Goal: Transaction & Acquisition: Purchase product/service

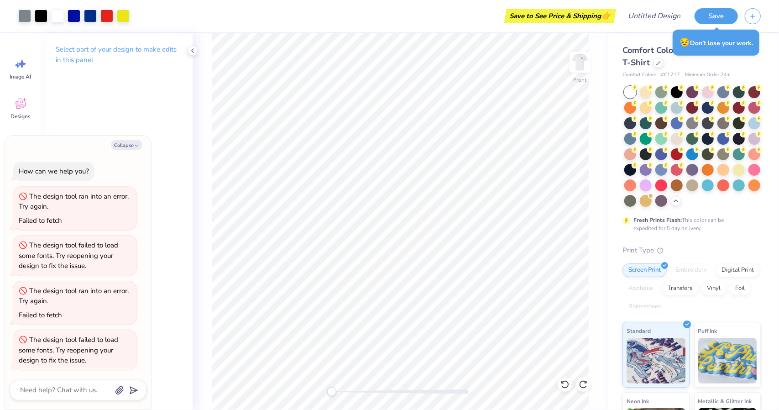
scroll to position [2, 0]
click at [582, 73] on img at bounding box center [579, 62] width 36 height 36
click at [591, 58] on img at bounding box center [579, 62] width 36 height 36
click at [715, 15] on button "Save" at bounding box center [715, 15] width 43 height 16
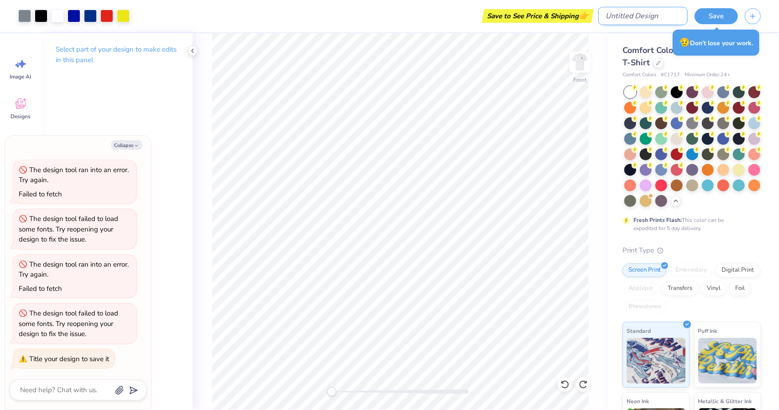
type textarea "x"
click at [637, 21] on input "Design Title" at bounding box center [642, 16] width 89 height 18
type input "B"
type textarea "x"
type input "Bo"
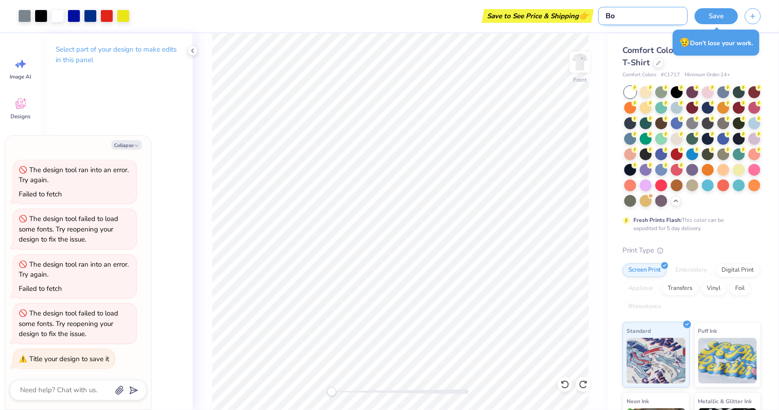
type textarea "x"
type input "Boa"
type textarea "x"
type input "Boat"
type textarea "x"
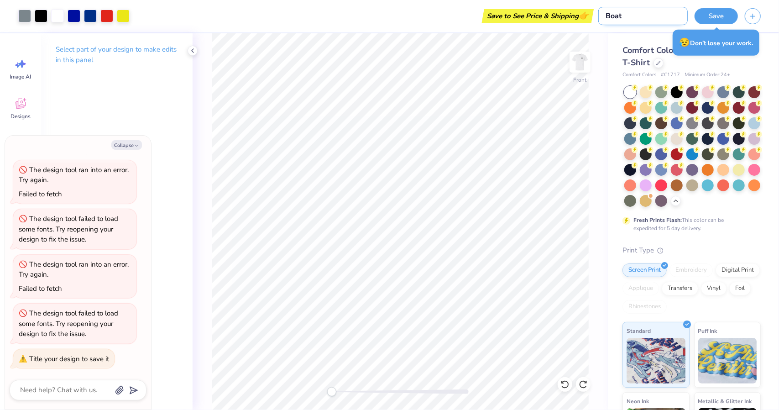
type input "Boat"
type textarea "x"
type input "Boat S"
type textarea "x"
type input "Boat Sh"
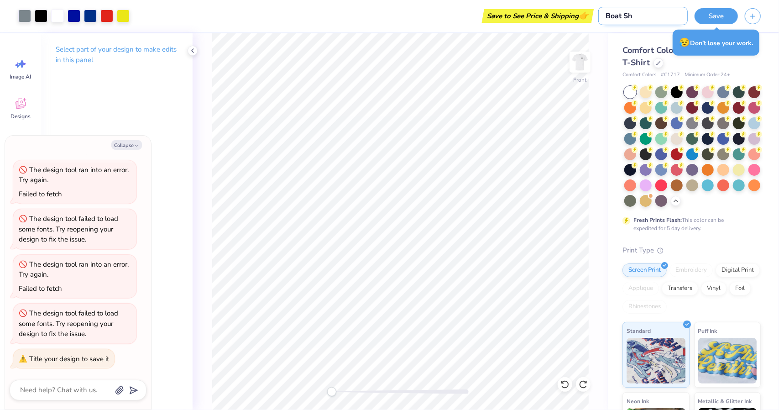
type textarea "x"
type input "Boat Shi"
type textarea "x"
type input "Boat Shir"
type textarea "x"
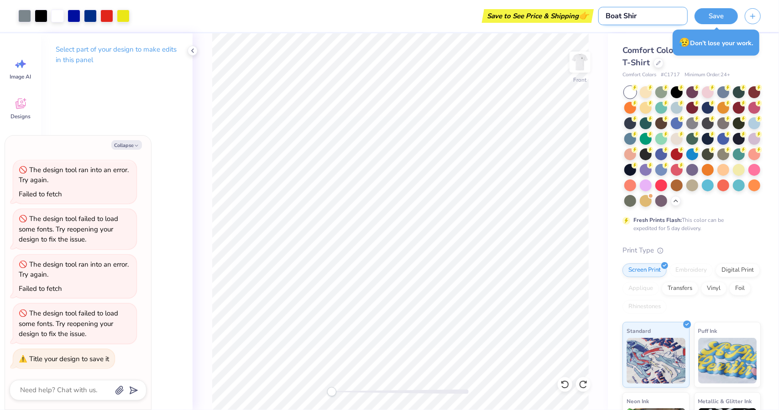
type input "Boat Shirt"
type textarea "x"
type input "Boat Shirt"
click at [711, 15] on button "Save" at bounding box center [715, 15] width 43 height 16
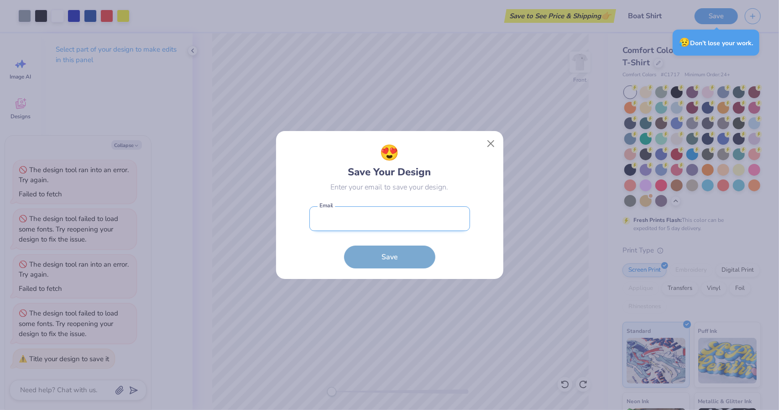
click at [421, 208] on input "email" at bounding box center [389, 218] width 161 height 25
type input "[PERSON_NAME][EMAIL_ADDRESS][DOMAIN_NAME]"
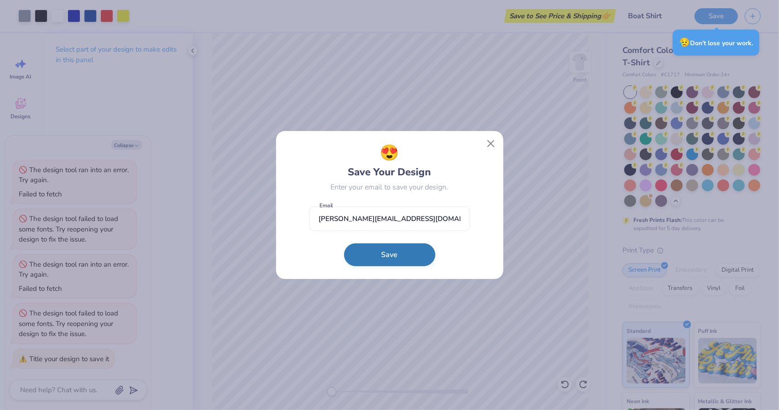
click at [372, 254] on button "Save" at bounding box center [389, 254] width 91 height 23
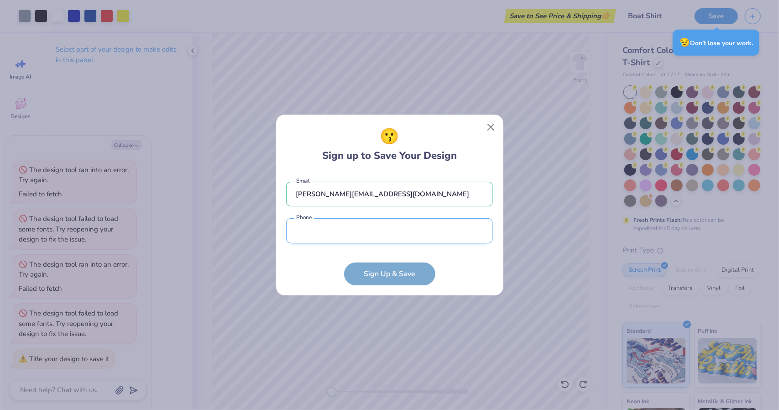
click at [372, 232] on input "tel" at bounding box center [389, 230] width 207 height 25
type input "(190) 833-4170"
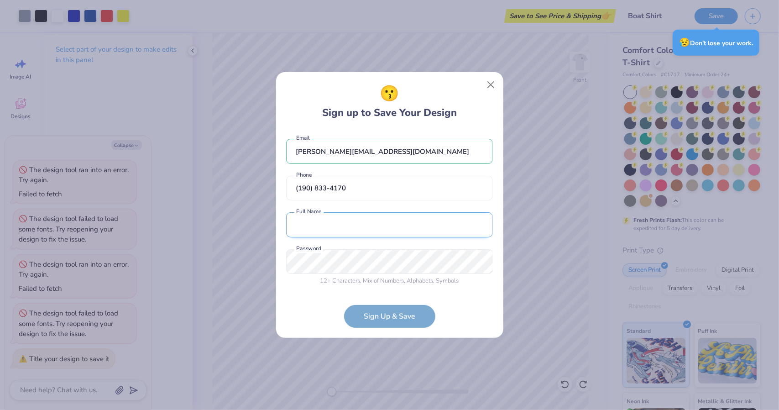
click at [367, 229] on input "text" at bounding box center [389, 224] width 207 height 25
type input "[PERSON_NAME]"
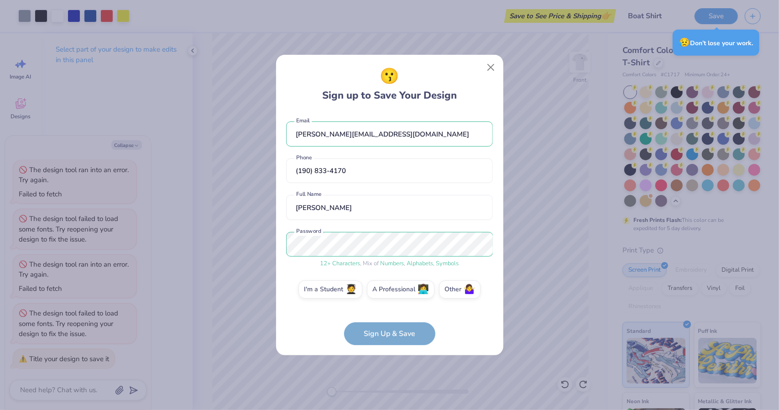
click at [376, 334] on form "[PERSON_NAME][EMAIL_ADDRESS][DOMAIN_NAME] Email [PHONE_NUMBER] Phone [PERSON_NA…" at bounding box center [389, 228] width 207 height 233
click at [336, 290] on label "I'm a Student 🧑‍🎓" at bounding box center [330, 288] width 64 height 18
click at [386, 290] on input "I'm a Student 🧑‍🎓" at bounding box center [389, 291] width 6 height 6
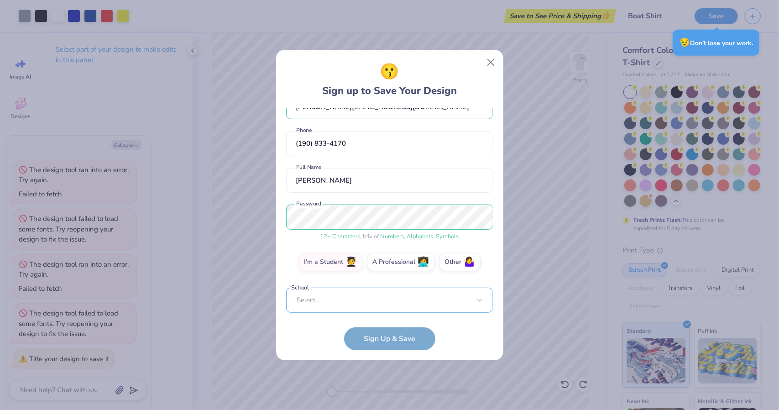
click at [400, 305] on div "Select..." at bounding box center [389, 299] width 207 height 25
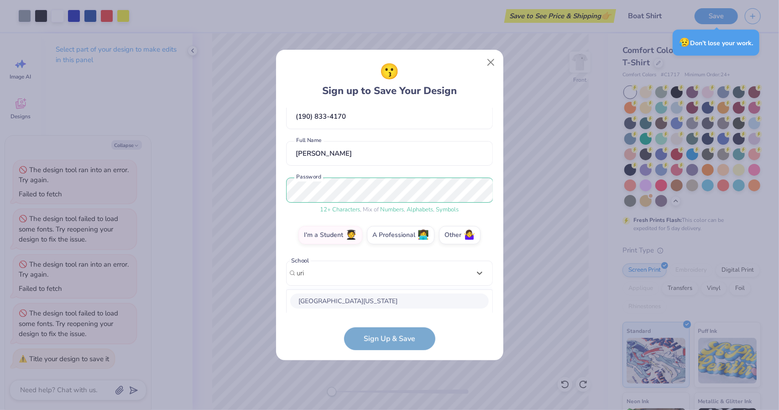
scroll to position [163, 0]
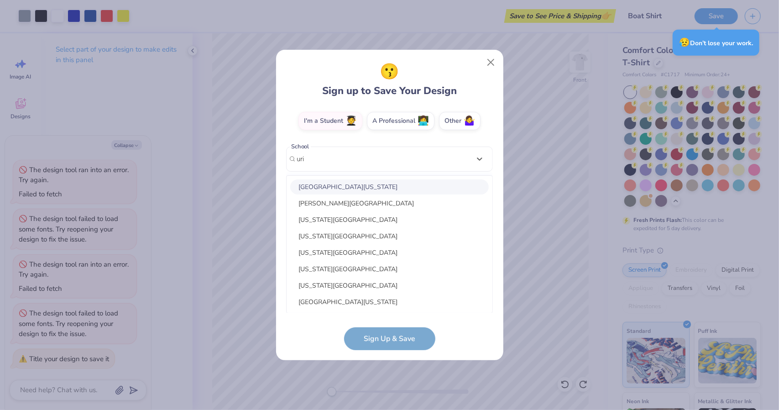
click at [369, 182] on div "[GEOGRAPHIC_DATA][US_STATE]" at bounding box center [389, 186] width 198 height 15
type input "uri"
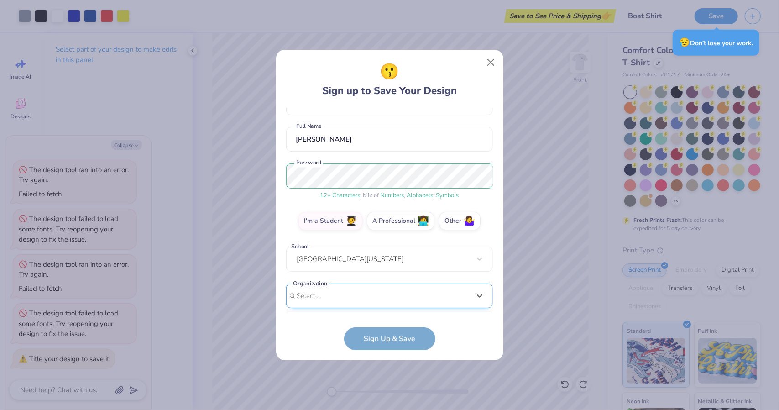
click at [368, 284] on div "option focused, 1 of 15. 15 results available. Use Up and Down to choose option…" at bounding box center [389, 366] width 207 height 166
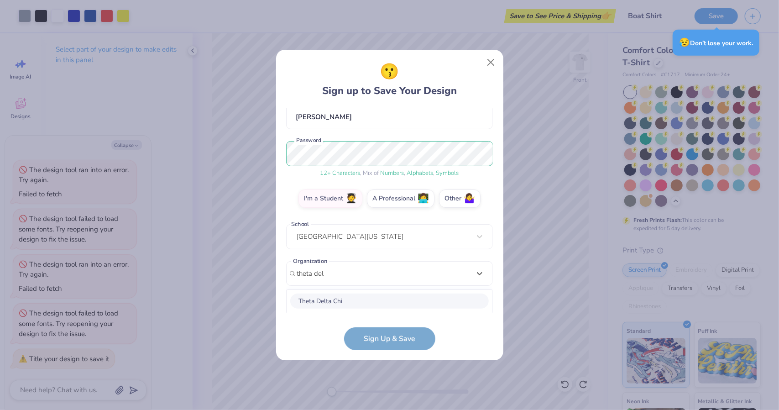
scroll to position [200, 0]
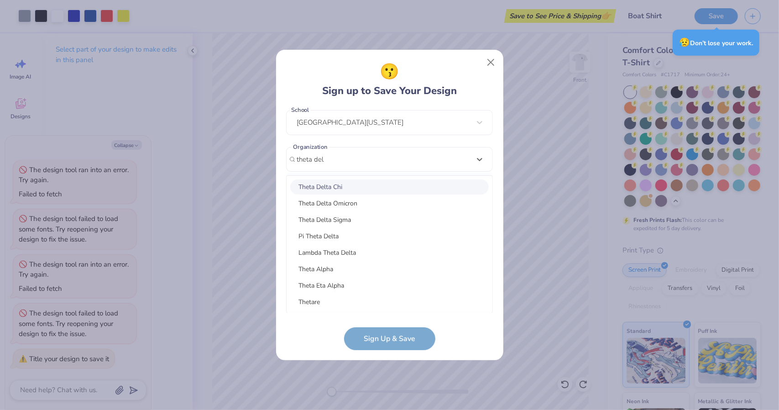
click at [353, 186] on div "Theta Delta Chi" at bounding box center [389, 186] width 198 height 15
type input "theta del"
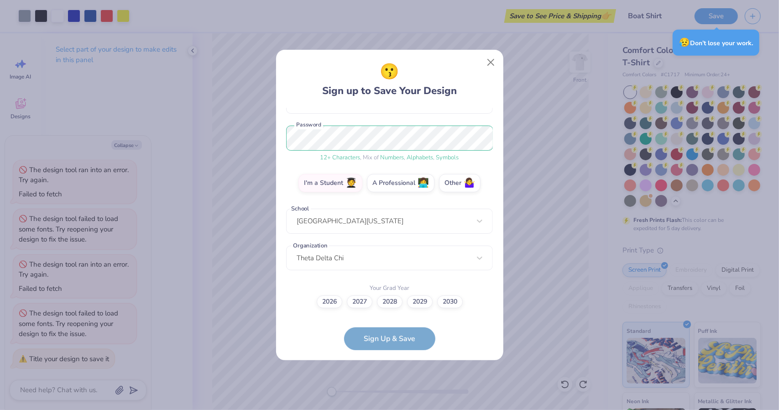
scroll to position [101, 0]
click at [399, 301] on label "2028" at bounding box center [390, 300] width 26 height 13
click at [392, 400] on input "2028" at bounding box center [389, 403] width 6 height 6
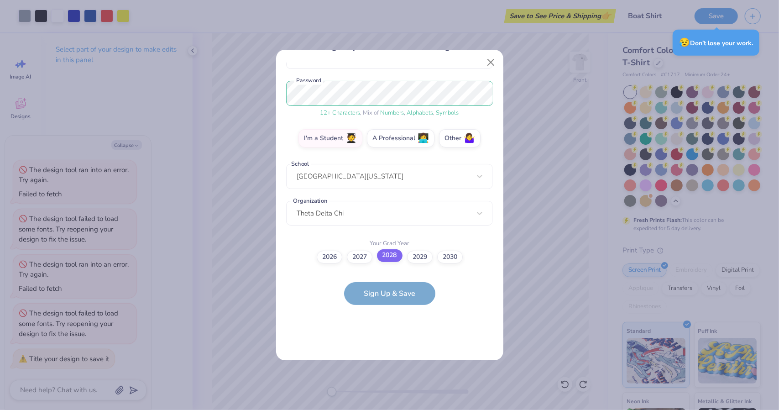
scroll to position [0, 0]
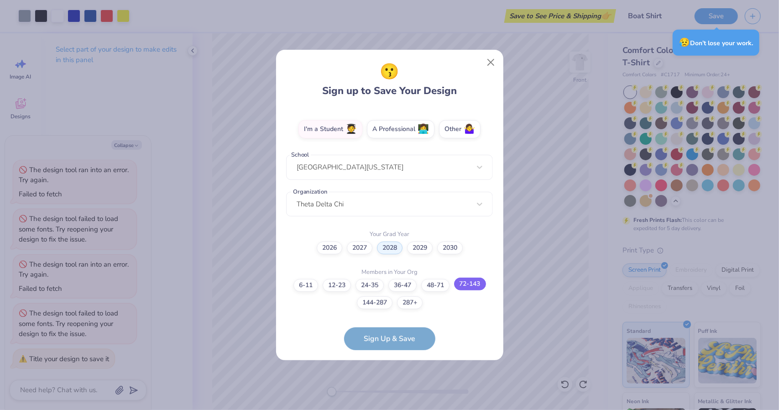
click at [465, 283] on label "72-143" at bounding box center [470, 283] width 32 height 13
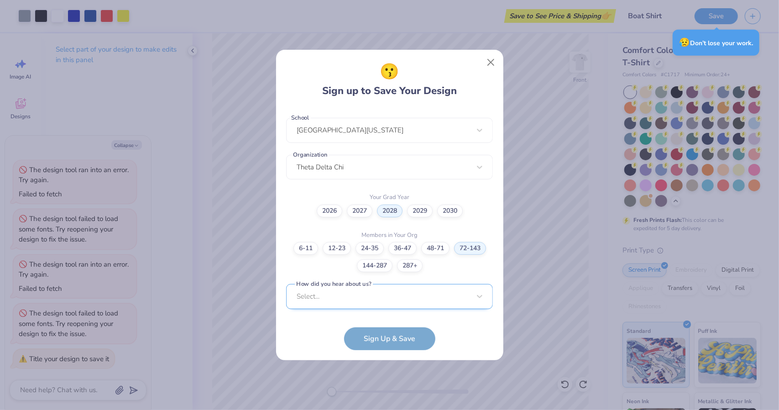
click at [380, 296] on div "Select..." at bounding box center [389, 296] width 207 height 25
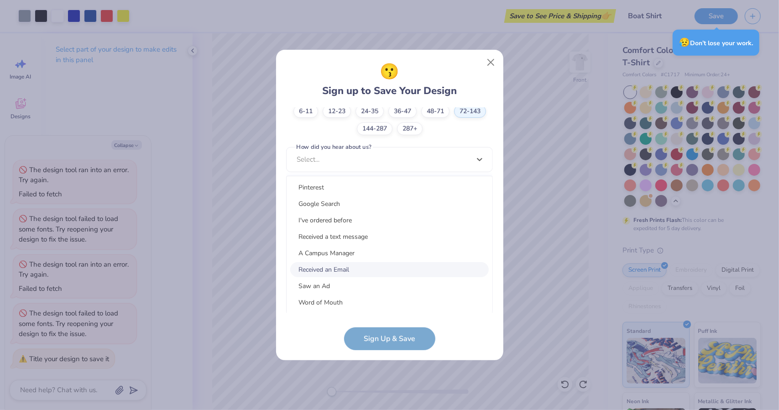
scroll to position [115, 0]
click at [354, 182] on div "Word of Mouth" at bounding box center [389, 186] width 198 height 15
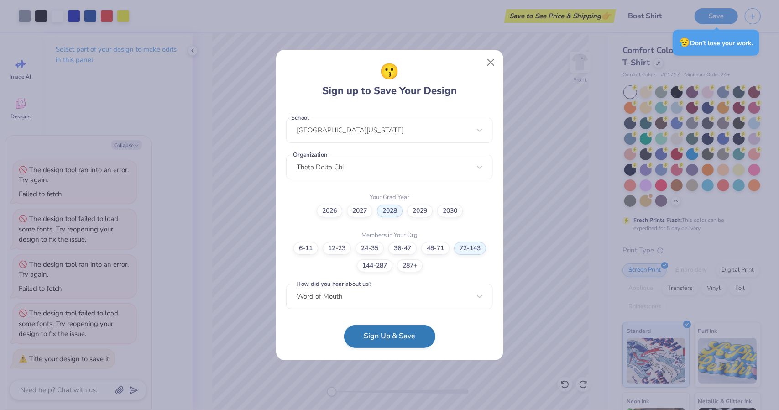
click at [379, 342] on button "Sign Up & Save" at bounding box center [389, 336] width 91 height 23
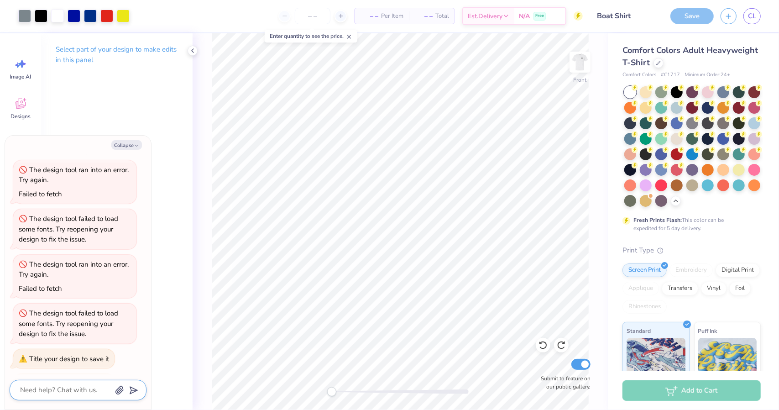
scroll to position [51, 0]
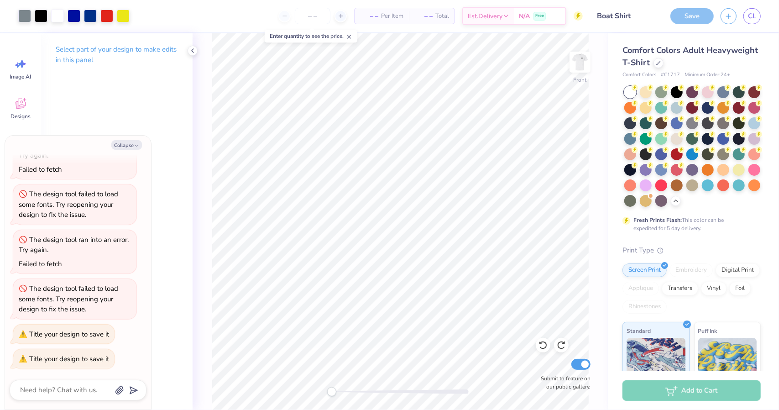
click at [671, 13] on div "Save" at bounding box center [691, 16] width 43 height 16
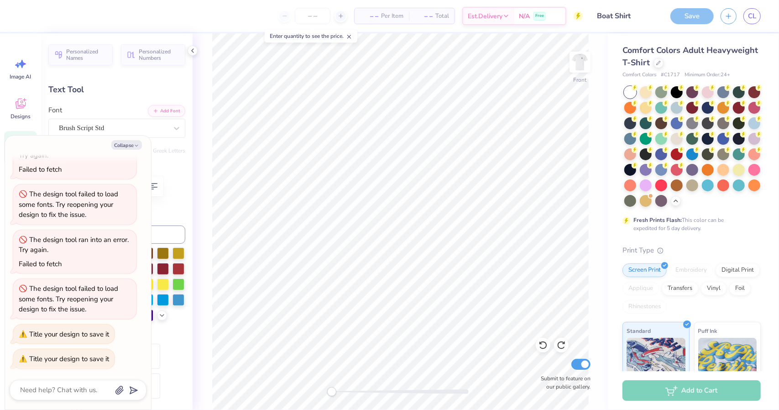
type textarea "x"
type textarea "Theta Delta Ch"
type textarea "x"
type textarea "Theta Delta Chi"
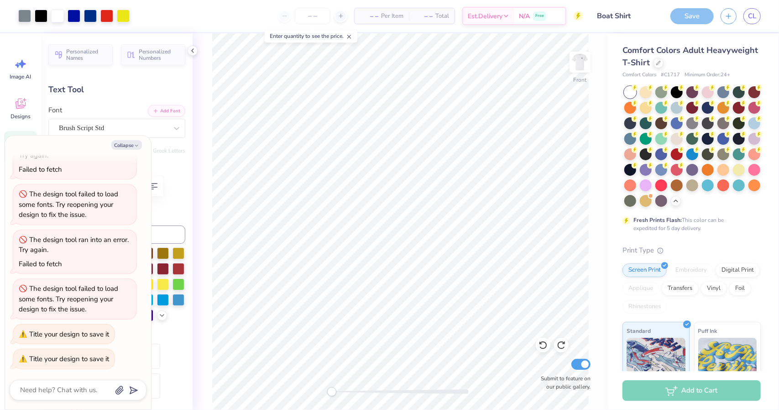
click at [681, 20] on div "Save" at bounding box center [691, 16] width 43 height 16
click at [726, 16] on icon "button" at bounding box center [728, 15] width 8 height 8
click at [662, 18] on div "Art colors – – Per Item – – Total Est. Delivery N/A Free Design Title Boat Shir…" at bounding box center [389, 16] width 779 height 32
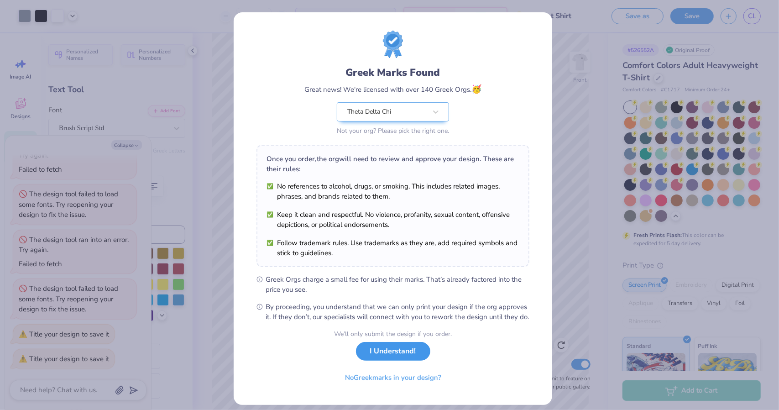
click at [399, 356] on button "I Understand!" at bounding box center [393, 351] width 74 height 19
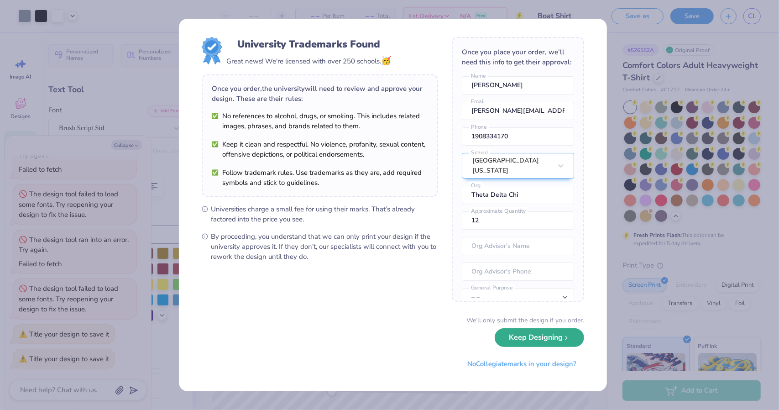
click at [564, 341] on icon "submit" at bounding box center [565, 337] width 7 height 7
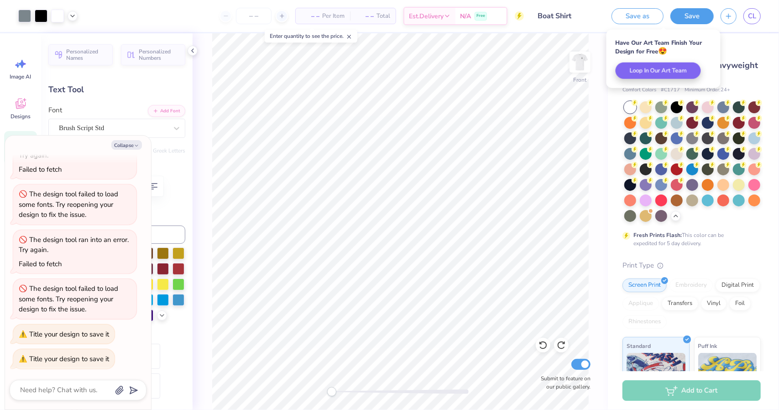
type textarea "x"
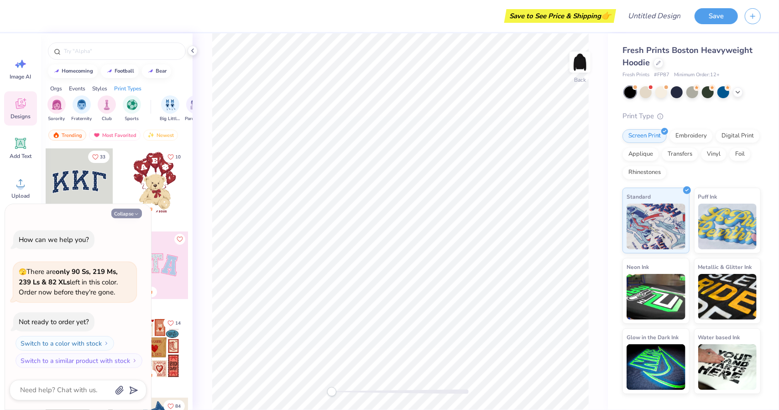
click at [131, 213] on button "Collapse" at bounding box center [126, 213] width 31 height 10
type textarea "x"
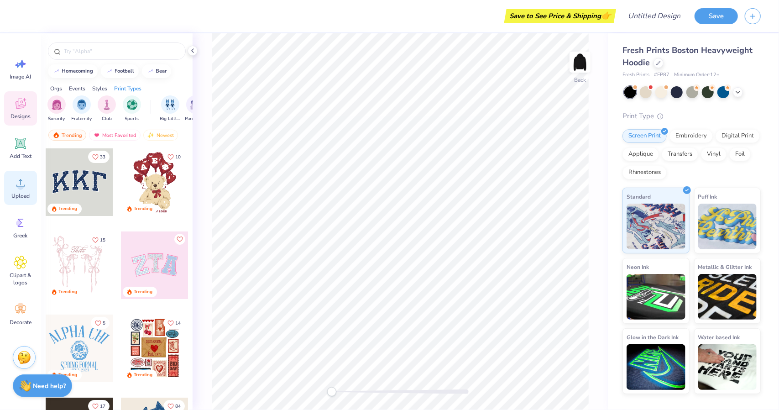
click at [21, 175] on div "Upload" at bounding box center [20, 188] width 33 height 34
click at [29, 188] on div "Upload" at bounding box center [20, 188] width 33 height 34
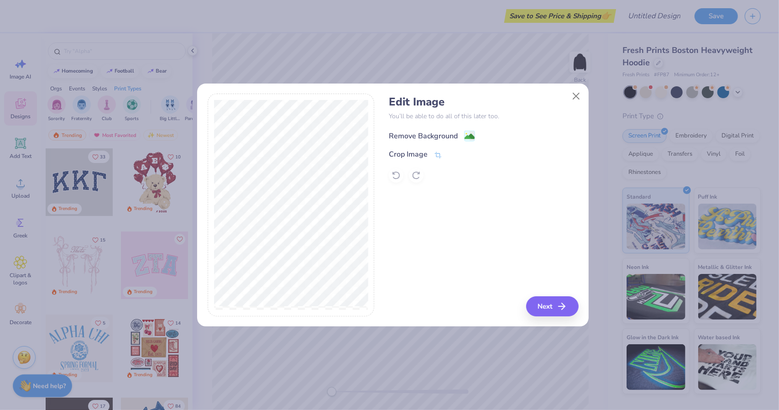
click at [421, 130] on div "Remove Background" at bounding box center [423, 135] width 69 height 11
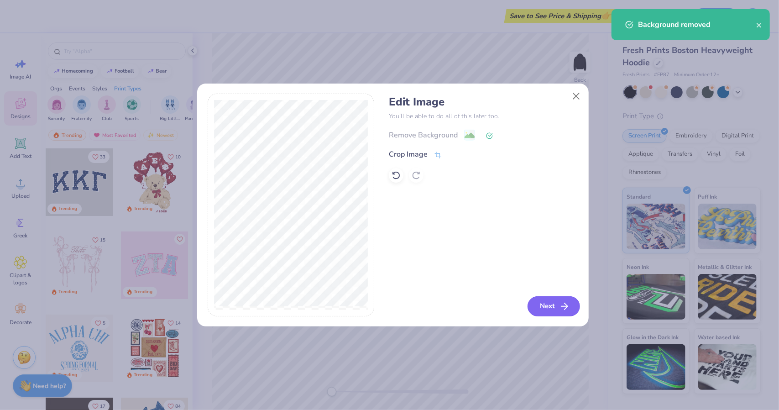
click at [554, 315] on button "Next" at bounding box center [553, 306] width 52 height 20
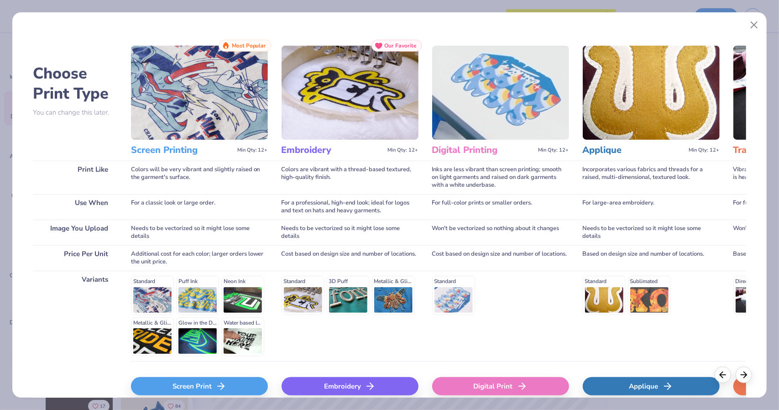
click at [215, 383] on icon at bounding box center [220, 385] width 11 height 11
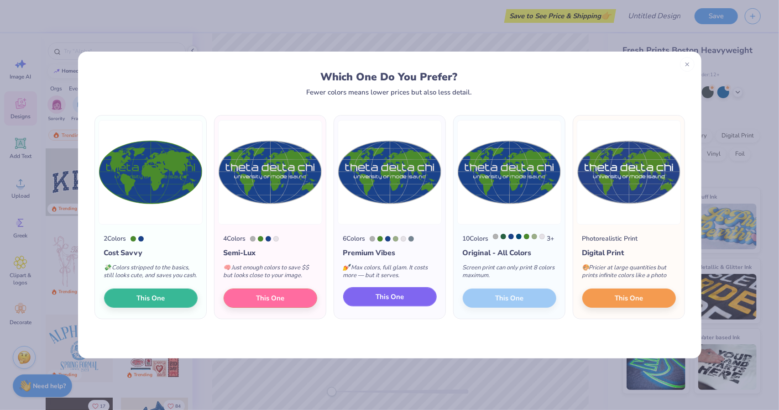
click at [389, 302] on span "This One" at bounding box center [389, 296] width 28 height 10
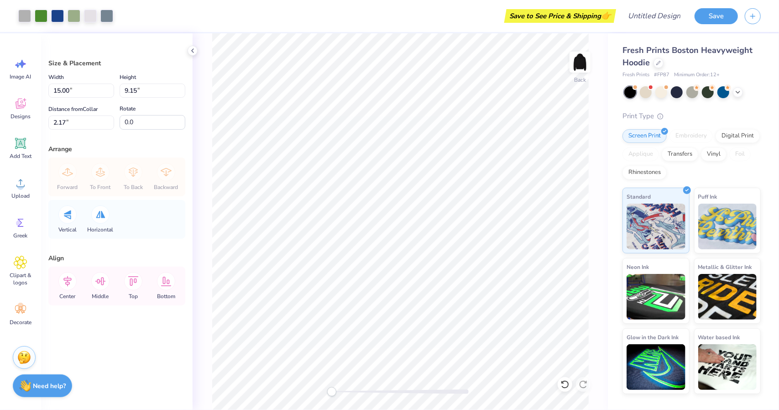
click at [435, 174] on div at bounding box center [389, 182] width 227 height 32
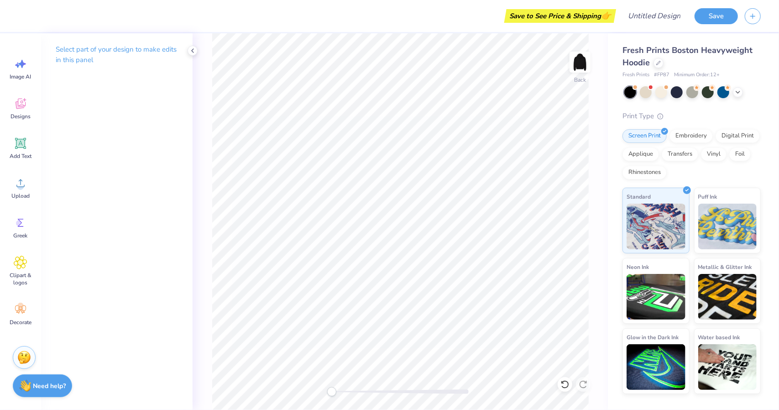
click at [589, 80] on div at bounding box center [389, 205] width 779 height 410
click at [583, 71] on img at bounding box center [579, 62] width 36 height 36
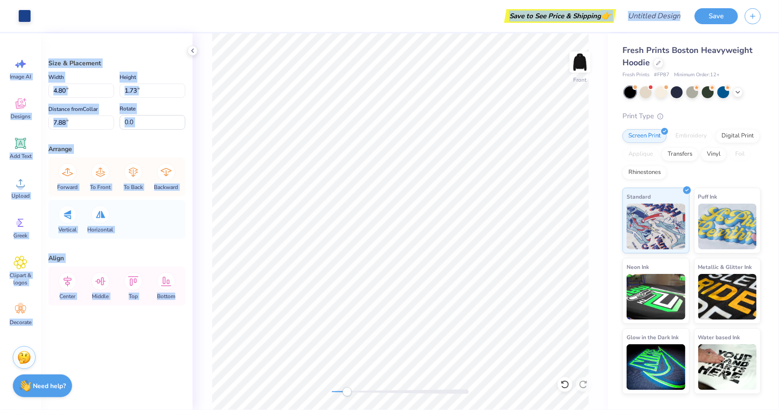
click at [335, 207] on div "Art colors Save to See Price & Shipping 👉 Design Title Save Image AI Designs Ad…" at bounding box center [389, 205] width 779 height 410
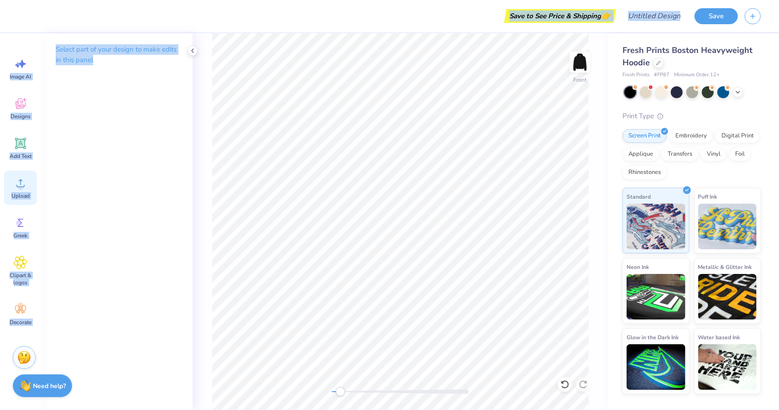
click at [20, 186] on circle at bounding box center [20, 186] width 6 height 6
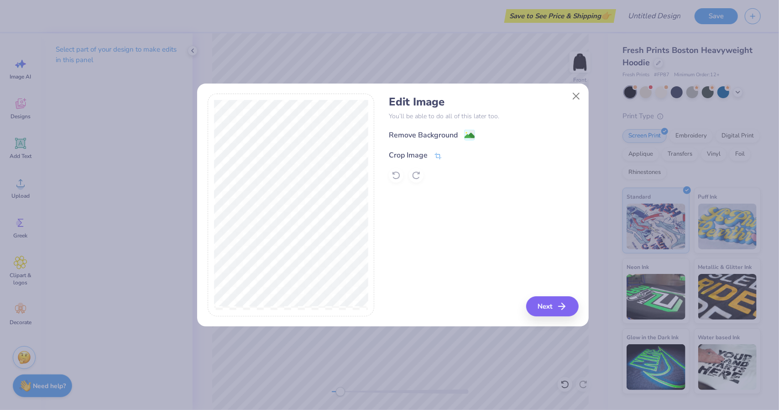
click at [429, 152] on div "Crop Image" at bounding box center [415, 155] width 53 height 11
click at [466, 157] on button at bounding box center [467, 155] width 10 height 10
click at [439, 139] on div "Remove Background" at bounding box center [423, 135] width 69 height 11
click at [532, 296] on div "Edit Image You’ll be able to do all of this later too. Remove Background Crop I…" at bounding box center [483, 204] width 189 height 223
click at [559, 311] on icon "button" at bounding box center [564, 306] width 11 height 11
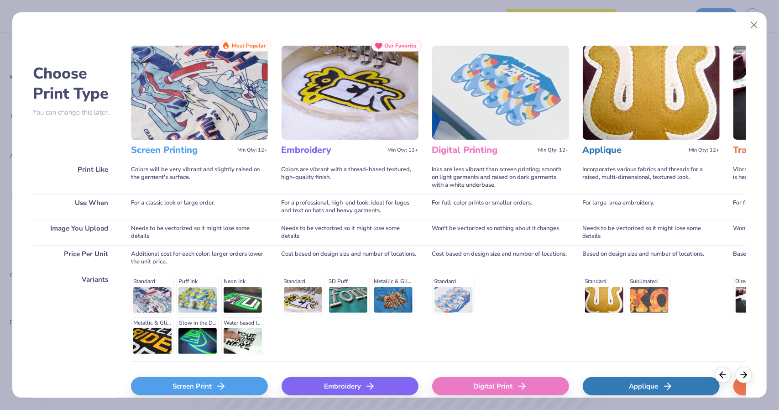
click at [244, 390] on div "Screen Print" at bounding box center [199, 386] width 137 height 18
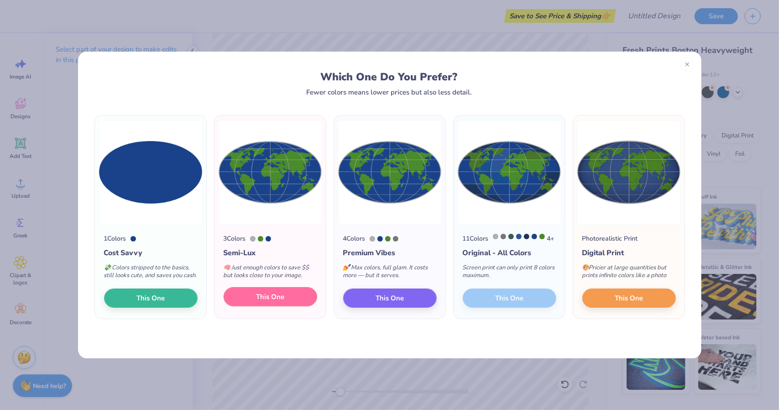
click at [288, 298] on button "This One" at bounding box center [269, 296] width 93 height 19
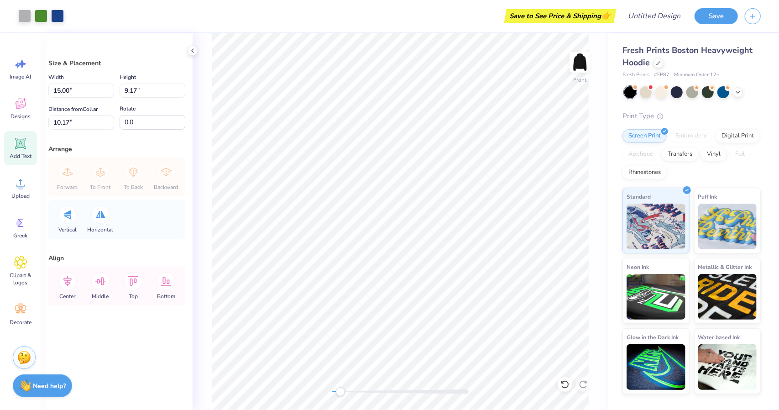
click at [23, 145] on icon at bounding box center [20, 143] width 9 height 9
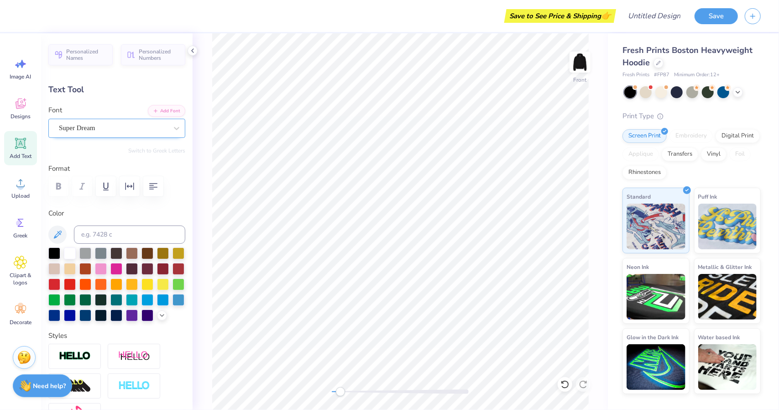
click at [90, 131] on div "Super Dream" at bounding box center [113, 128] width 110 height 14
click at [123, 204] on div at bounding box center [116, 203] width 113 height 16
type input "shared"
type textarea "Theta delta chi"
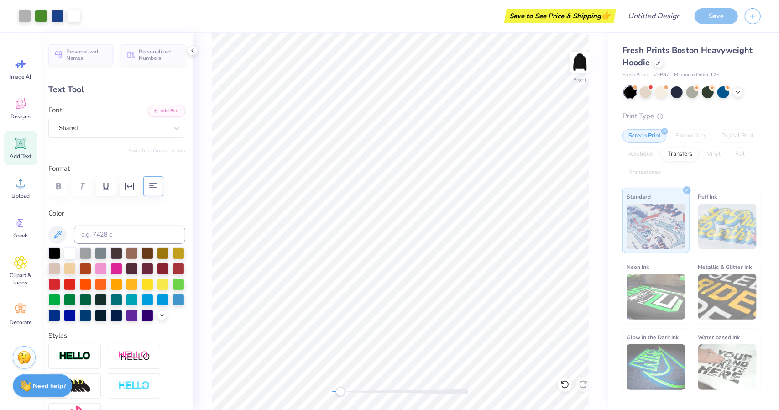
type input "18.36"
type input "1.52"
type input "13.99"
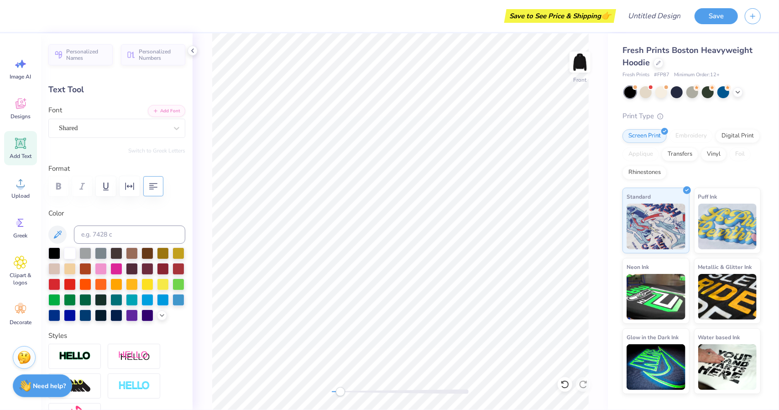
type input "11.72"
type input "0.97"
type input "14.54"
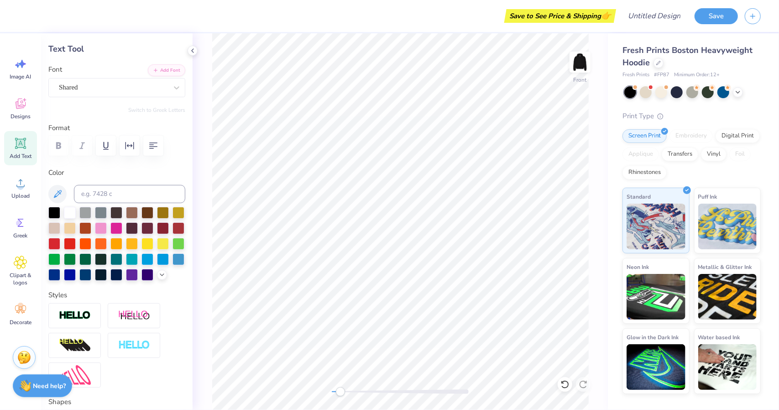
scroll to position [74, 0]
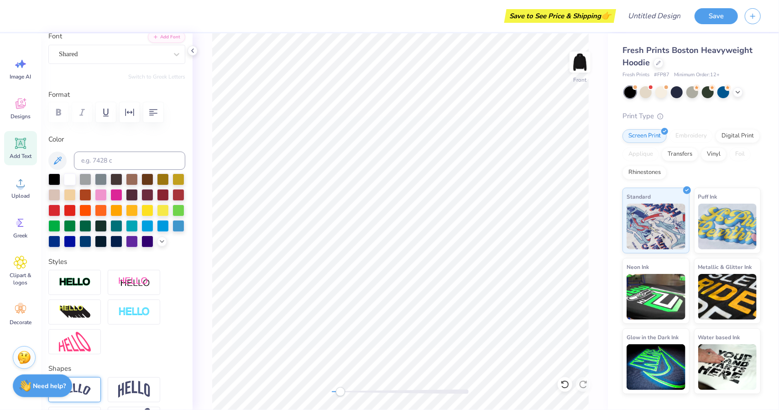
click at [93, 396] on div at bounding box center [74, 389] width 52 height 25
type input "13.09"
type input "2.68"
type input "6.56"
click at [99, 381] on icon at bounding box center [99, 377] width 5 height 5
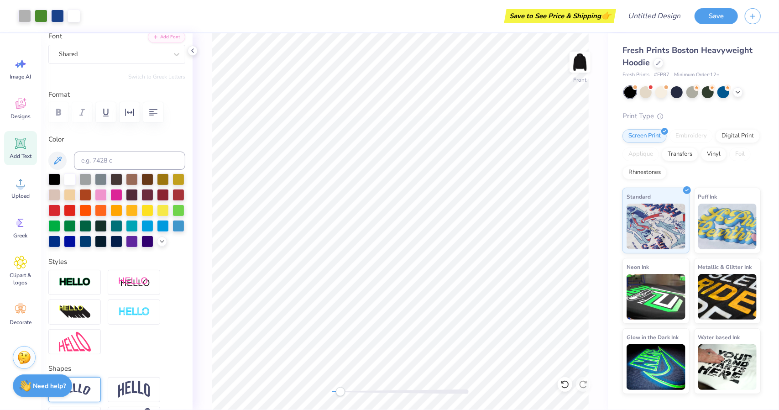
click at [94, 395] on div at bounding box center [74, 389] width 52 height 25
click at [84, 395] on img at bounding box center [75, 389] width 32 height 12
click at [100, 388] on div "Shapes" at bounding box center [116, 397] width 137 height 68
click at [100, 382] on div at bounding box center [99, 377] width 7 height 7
click at [25, 166] on div "Image AI Designs Add Text Upload Greek Clipart & logos Decorate" at bounding box center [20, 192] width 33 height 280
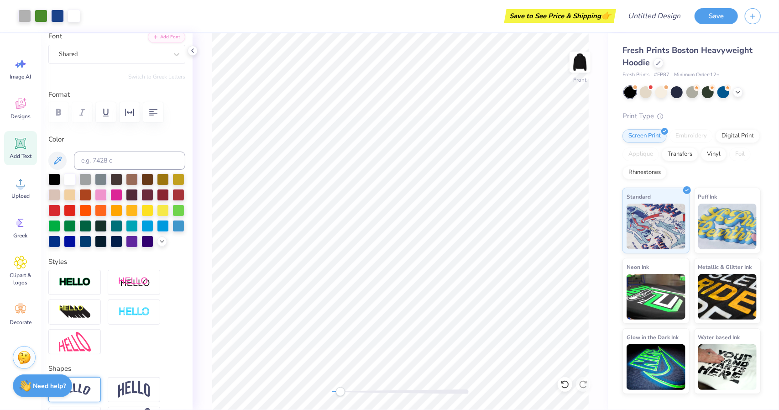
click at [17, 157] on span "Add Text" at bounding box center [21, 155] width 22 height 7
type input "7.22"
type input "2.09"
type input "13.71"
click at [124, 59] on div at bounding box center [113, 54] width 109 height 12
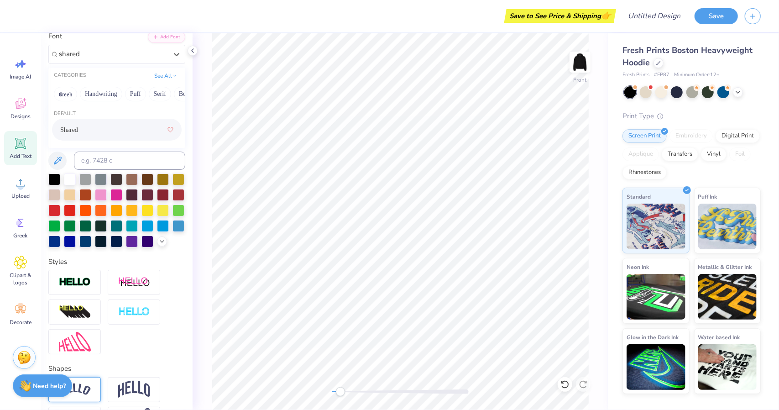
click at [87, 121] on div "Shared" at bounding box center [116, 129] width 113 height 16
type input "shared"
type input "7.14"
type input "2.20"
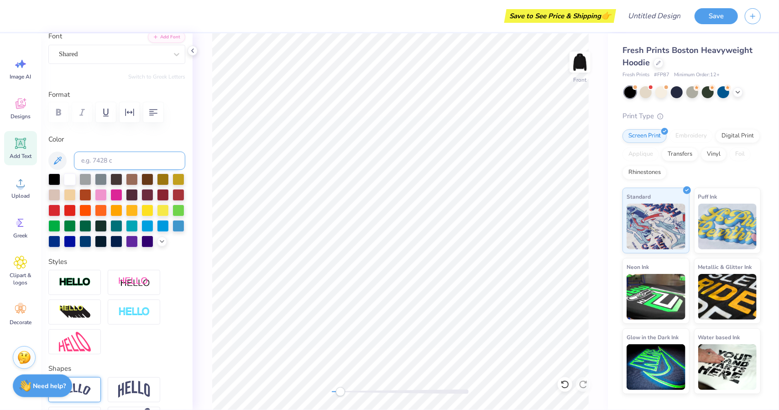
type input "13.65"
type textarea "University of rhode island"
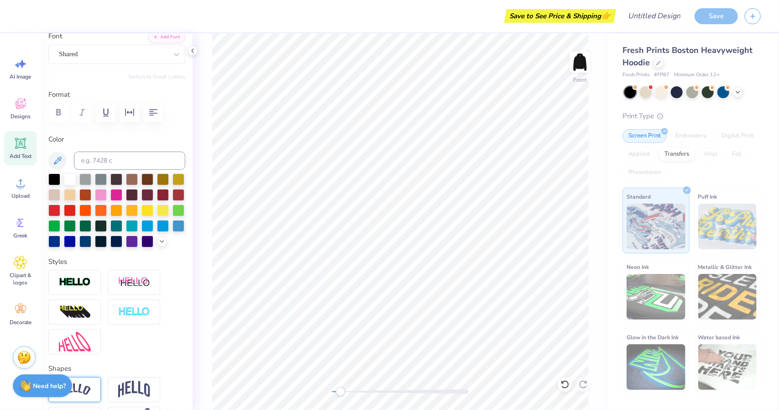
type input "11.72"
type input "0.97"
type input "9.40"
type input "12.90"
type input "1.07"
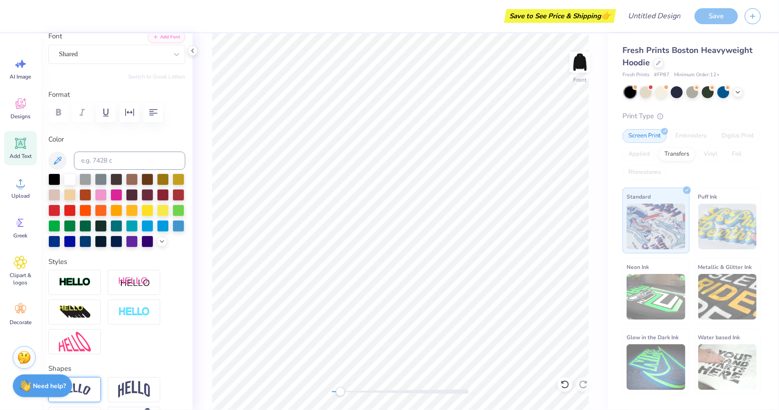
type input "9.30"
type input "18.36"
type input "1.09"
type input "14.21"
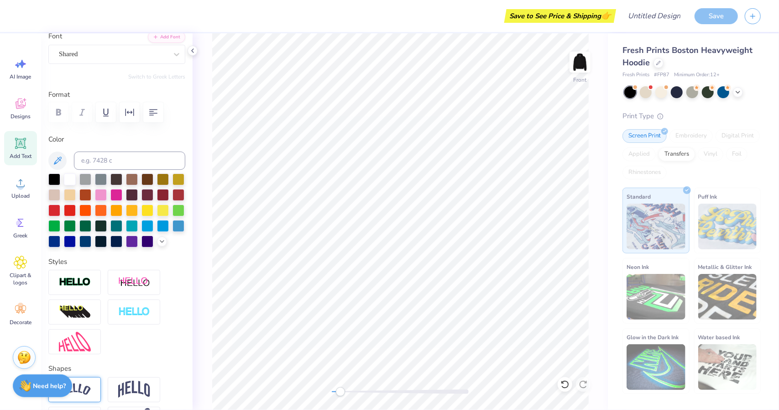
paste textarea "University of rhode island"
type textarea "University of rhode island University of rhode island University of rhode island"
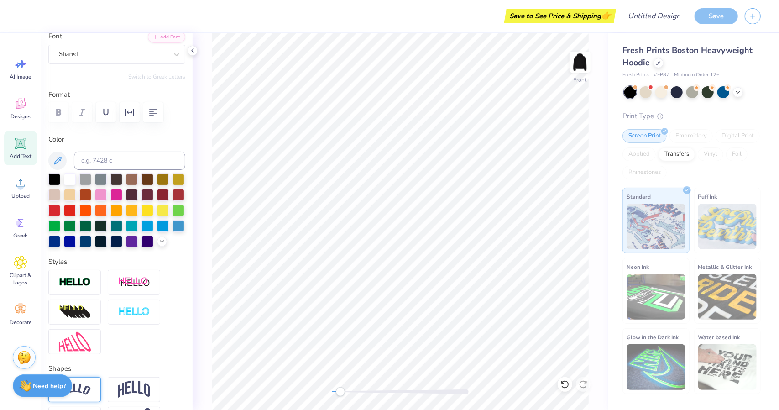
scroll to position [7, 9]
type input "18.35"
type input "0.36"
type input "14.57"
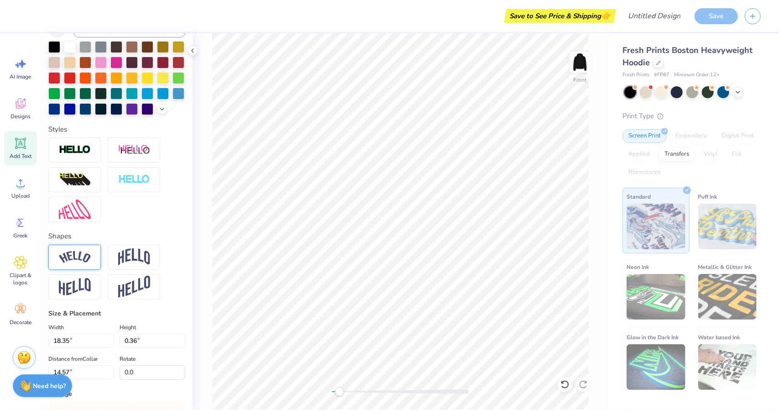
scroll to position [208, 0]
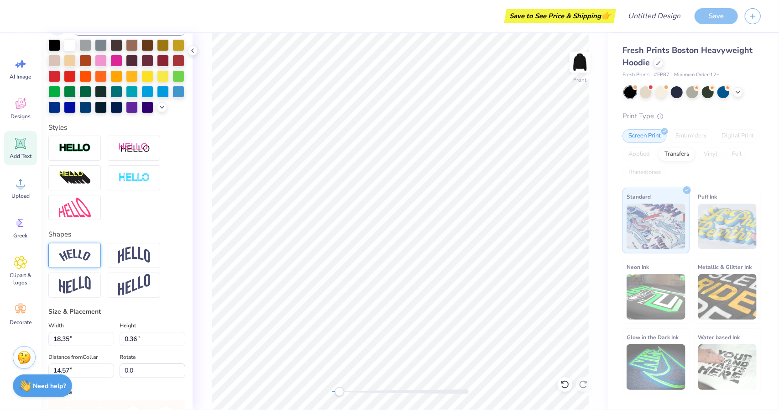
click at [73, 261] on img at bounding box center [75, 255] width 32 height 12
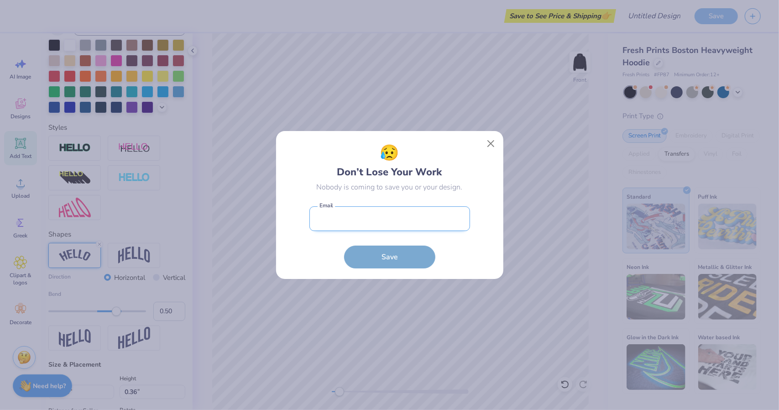
click at [397, 229] on input "email" at bounding box center [389, 218] width 161 height 25
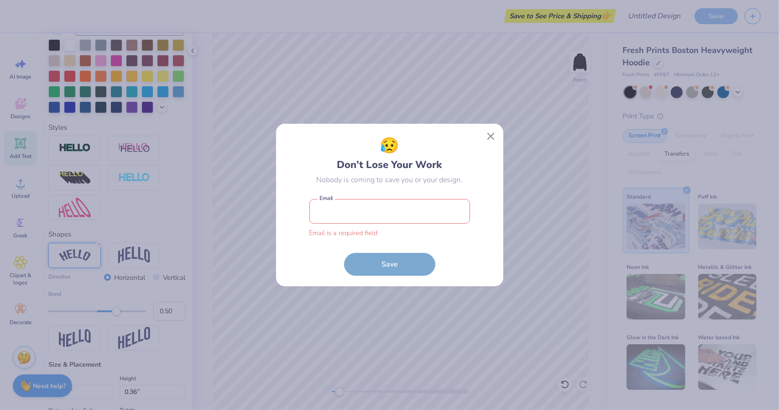
type input "[PERSON_NAME][EMAIL_ADDRESS][DOMAIN_NAME]"
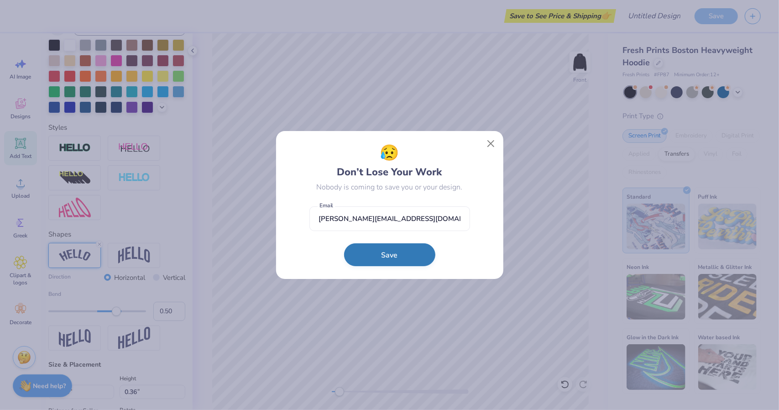
click at [400, 263] on button "Save" at bounding box center [389, 254] width 91 height 23
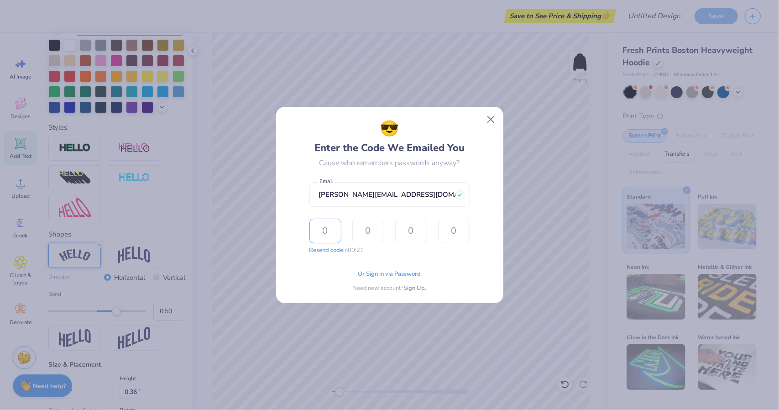
type input "2"
type input "1"
type input "2"
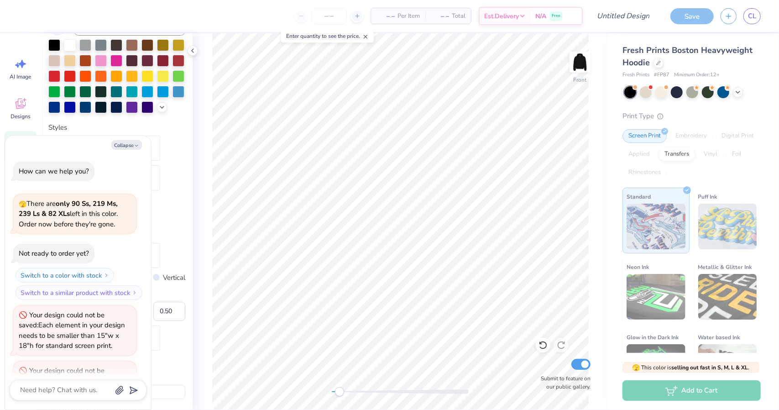
scroll to position [43, 0]
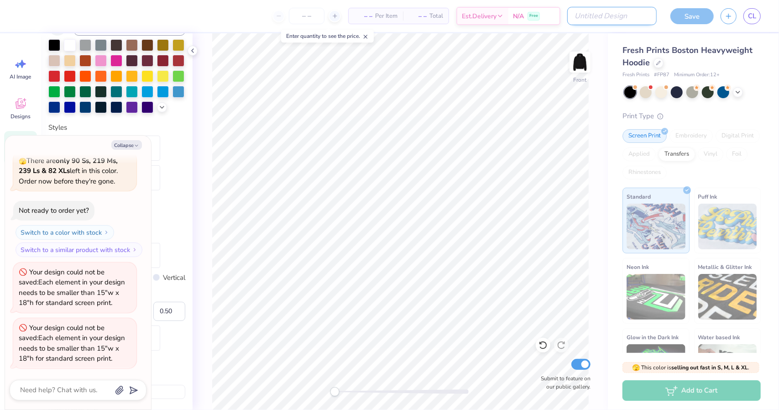
click at [623, 15] on input "Design Title" at bounding box center [611, 16] width 89 height 18
type textarea "x"
type input "W"
type textarea "x"
type input "Wo"
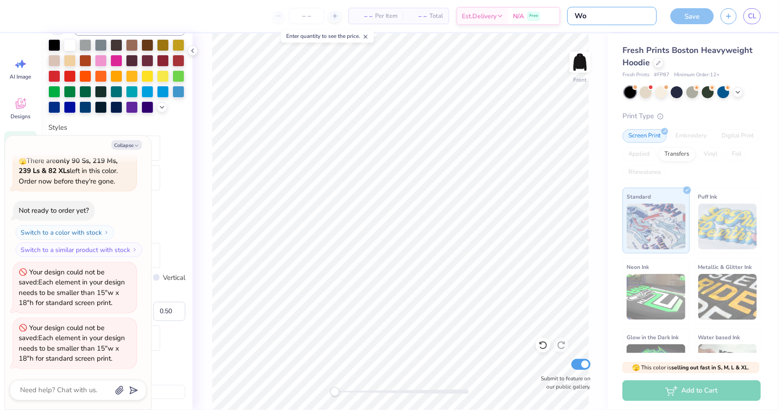
type textarea "x"
type input "Wor"
type textarea "x"
type input "Worl"
type textarea "x"
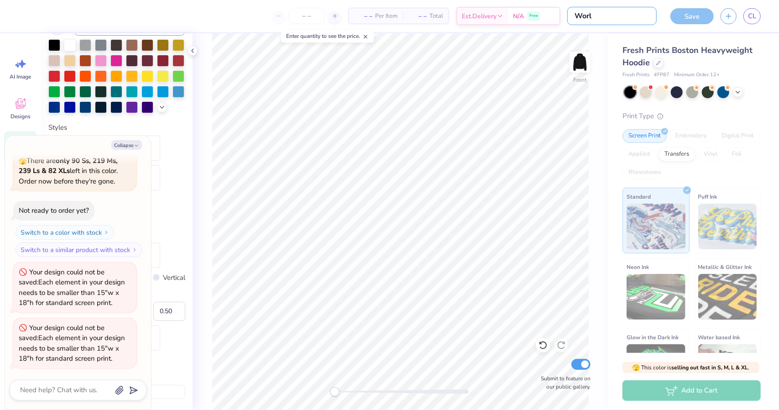
type input "World"
type textarea "x"
type input "World"
type textarea "x"
type input "World h"
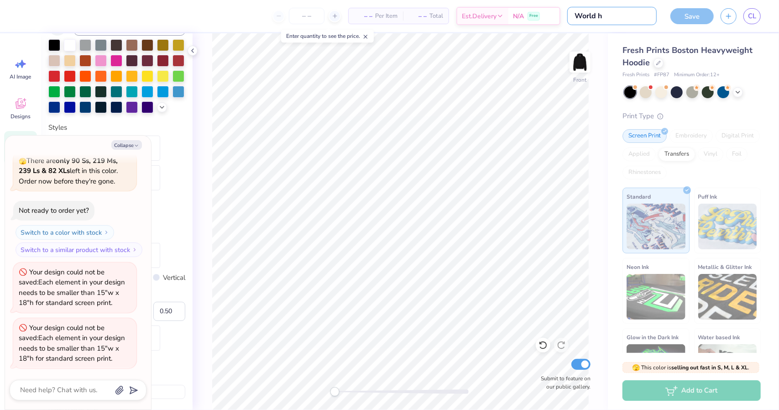
type textarea "x"
type input "World ho"
type textarea "x"
type input "World hoo"
type textarea "x"
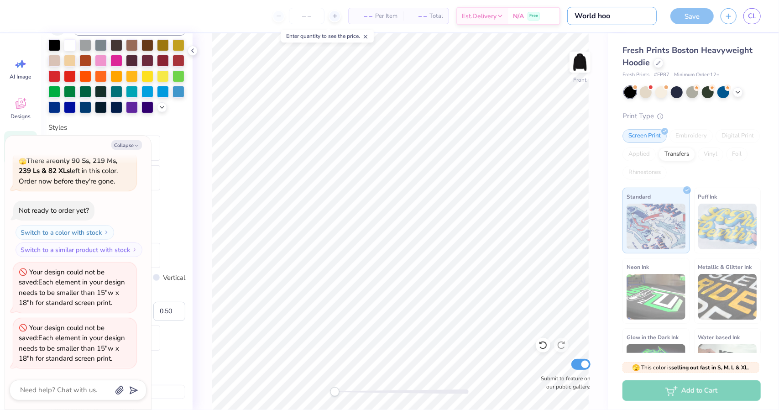
type input "World hood"
type textarea "x"
type input "World hoodi"
type textarea "x"
type input "World hoodie"
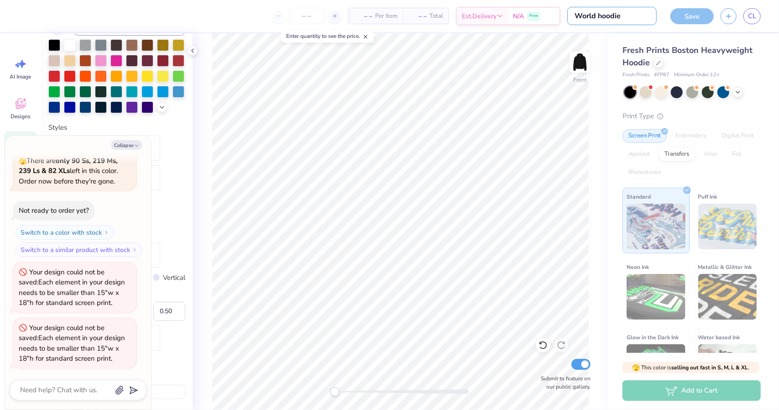
type textarea "x"
type input "World hoodie"
click at [673, 17] on div "Save" at bounding box center [691, 16] width 43 height 16
click at [686, 13] on div "Save" at bounding box center [691, 16] width 43 height 16
type textarea "x"
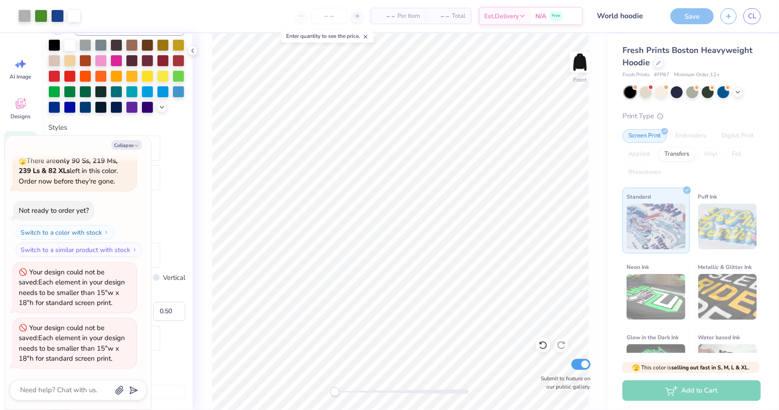
type input "2.91"
type input "5.46"
click at [132, 142] on button "Collapse" at bounding box center [126, 145] width 31 height 10
type textarea "x"
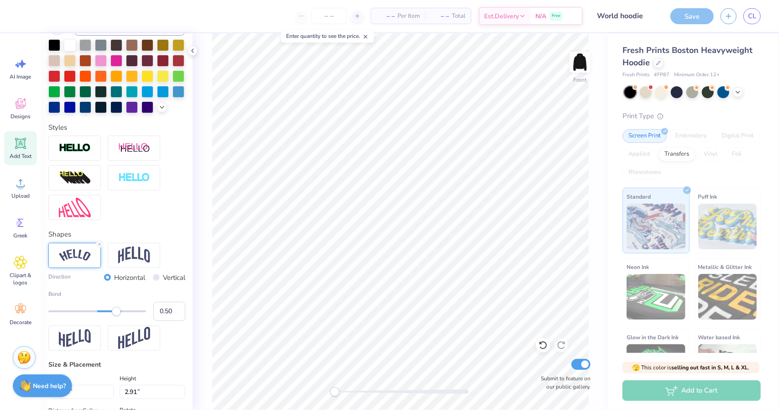
type input "0.61"
click at [121, 316] on div at bounding box center [97, 310] width 98 height 9
type textarea "University of rhode island University of rhode island"
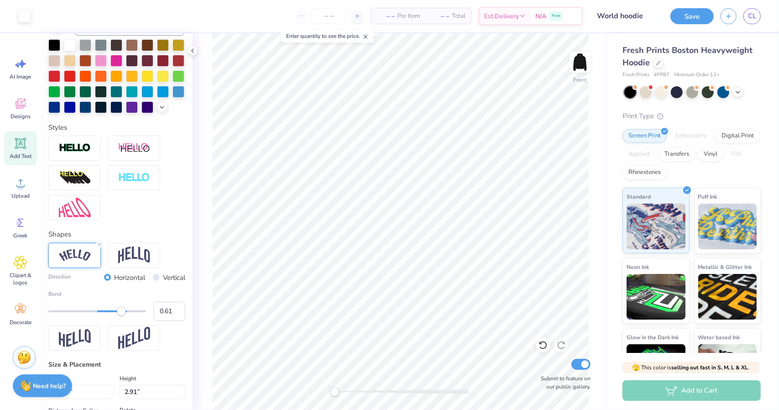
type input "12.36"
type input "2.82"
type input "6.13"
type input "0.47"
click at [115, 316] on div at bounding box center [97, 310] width 98 height 9
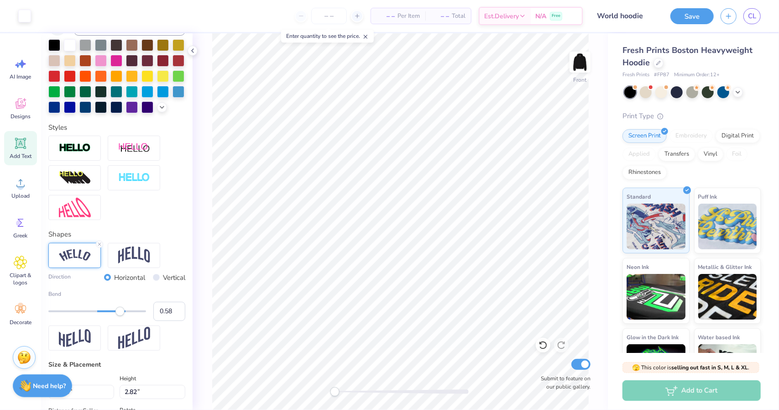
type input "12.35"
type input "2.59"
type input "5.04"
type input "0.45"
click at [114, 312] on div at bounding box center [97, 311] width 98 height 2
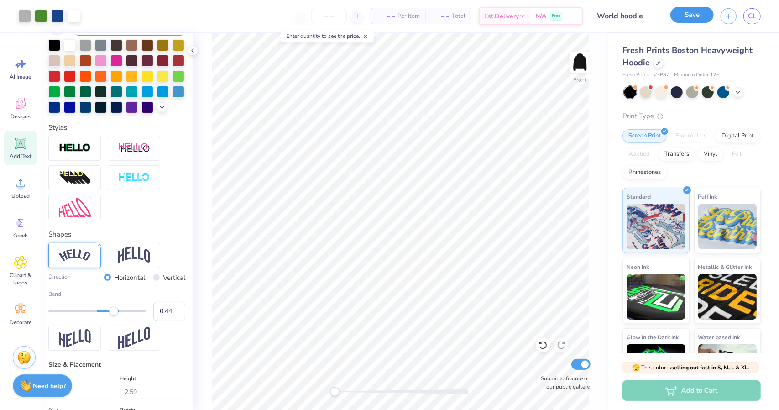
click at [691, 16] on font "Save" at bounding box center [691, 14] width 15 height 9
